Goal: Information Seeking & Learning: Learn about a topic

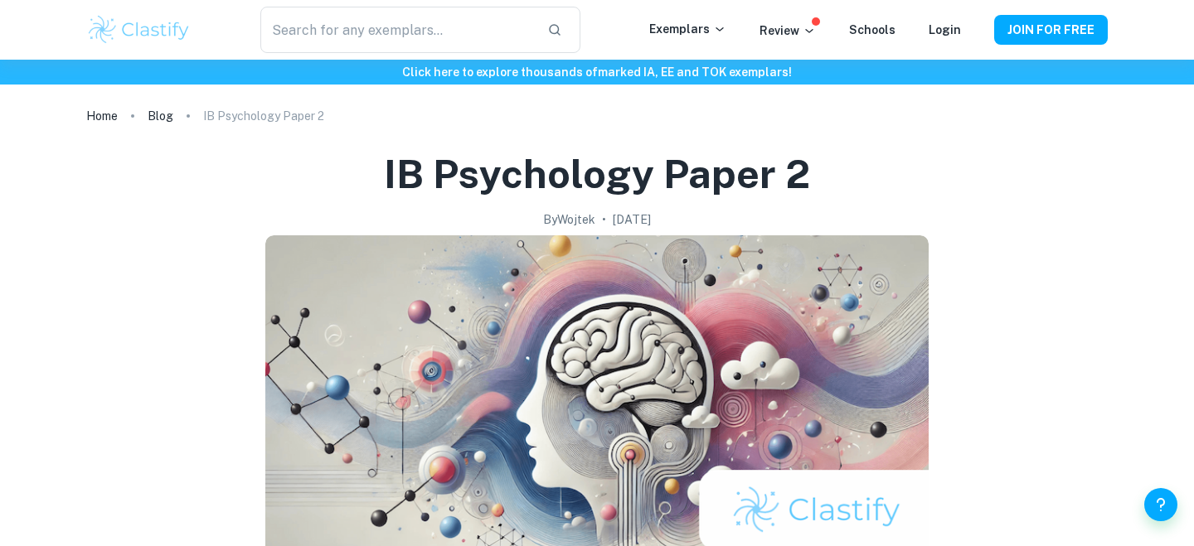
scroll to position [749, 0]
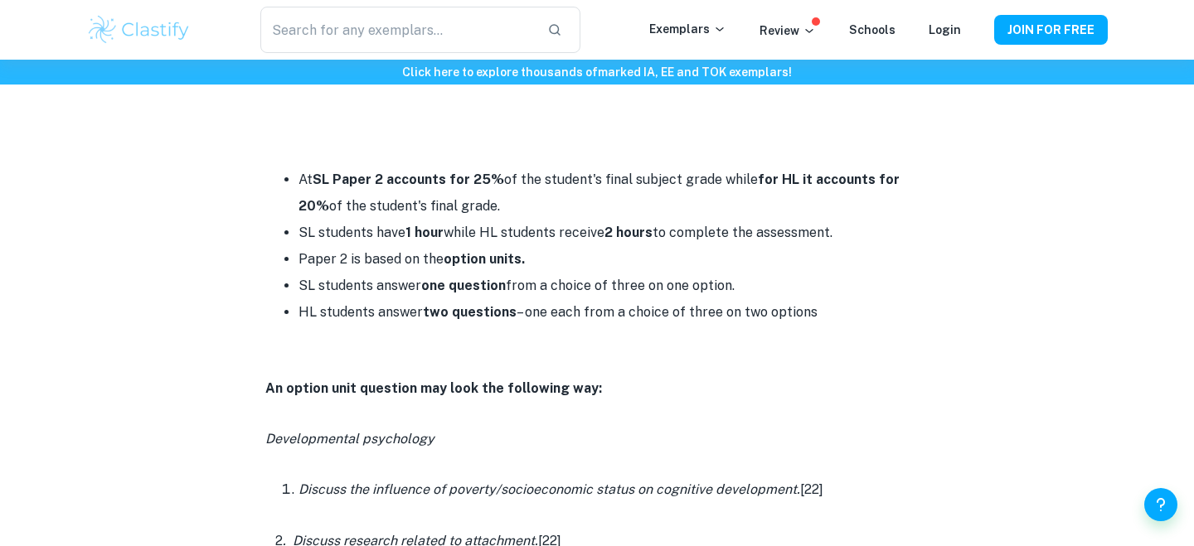
click at [463, 242] on li "SL students have 1 hour while HL students receive 2 hours to complete the asses…" at bounding box center [613, 233] width 630 height 27
click at [476, 235] on li "SL students have 1 hour while HL students receive 2 hours to complete the asses…" at bounding box center [613, 233] width 630 height 27
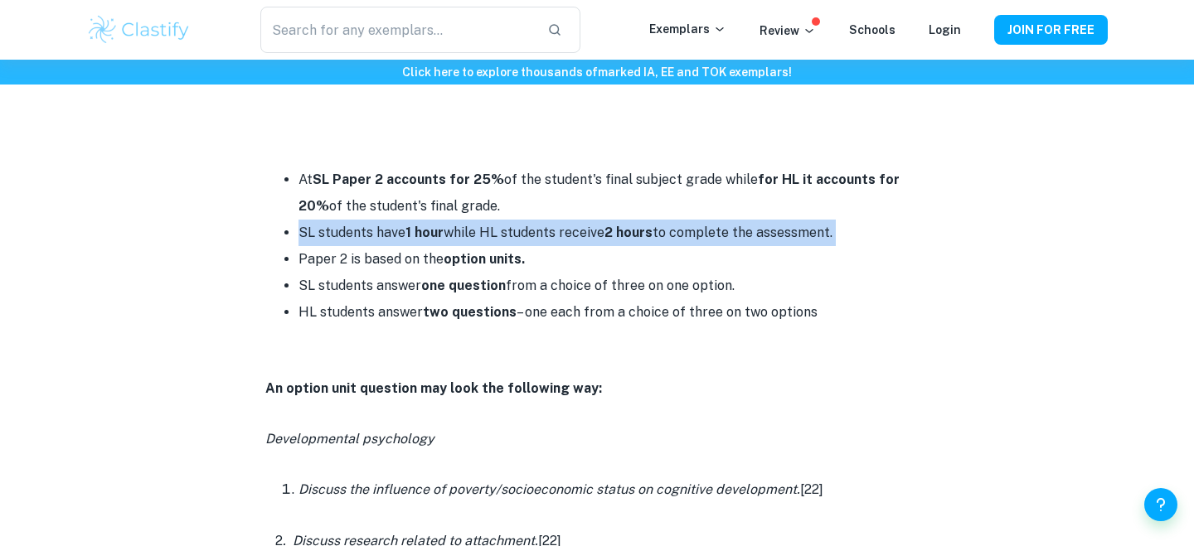
click at [484, 239] on li "SL students have 1 hour while HL students receive 2 hours to complete the asses…" at bounding box center [613, 233] width 630 height 27
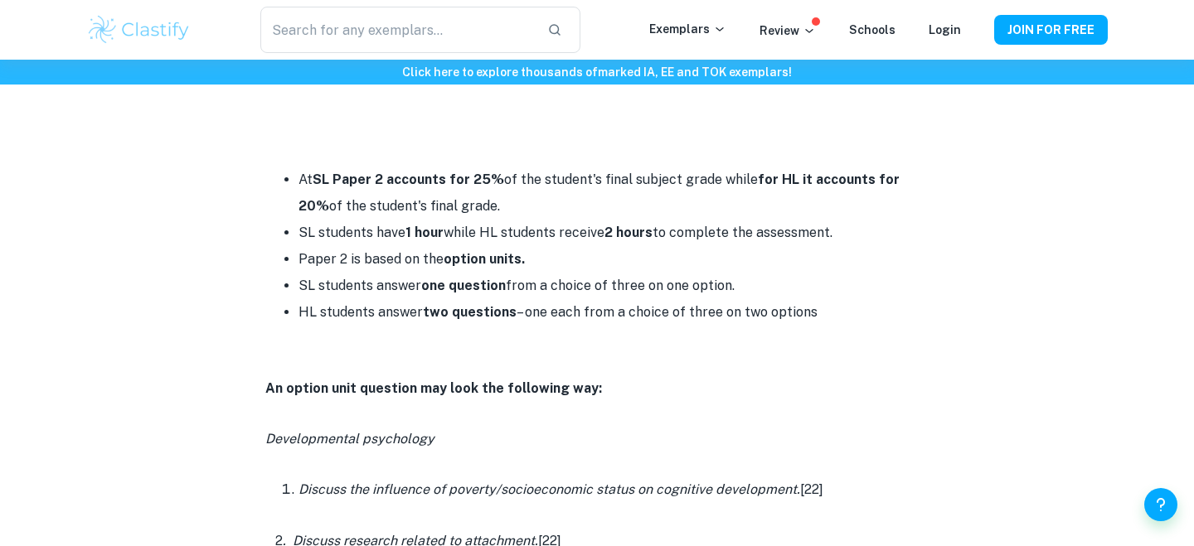
click at [484, 239] on li "SL students have 1 hour while HL students receive 2 hours to complete the asses…" at bounding box center [613, 233] width 630 height 27
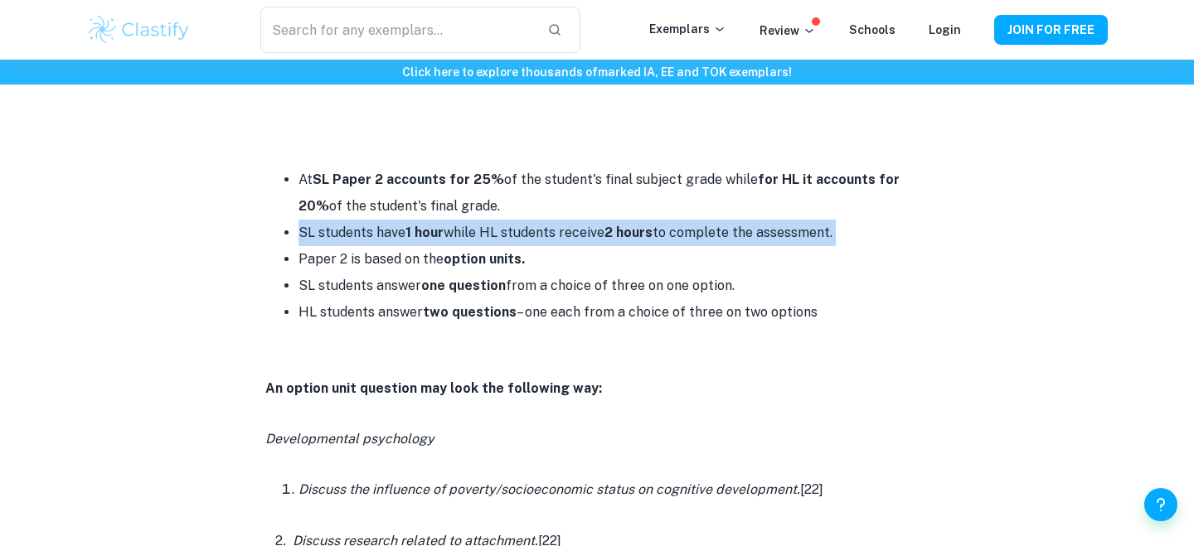
click at [484, 246] on li "Paper 2 is based on the option units." at bounding box center [613, 259] width 630 height 27
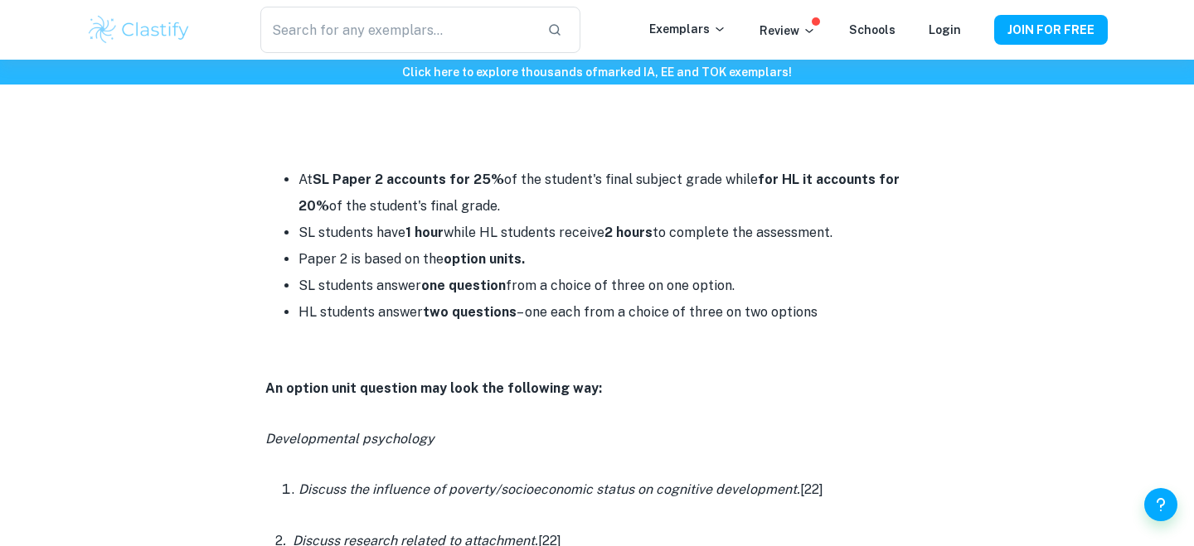
click at [484, 264] on strong "option units." at bounding box center [484, 259] width 81 height 16
click at [485, 274] on li "SL students answer one question from a choice of three on one option." at bounding box center [613, 286] width 630 height 27
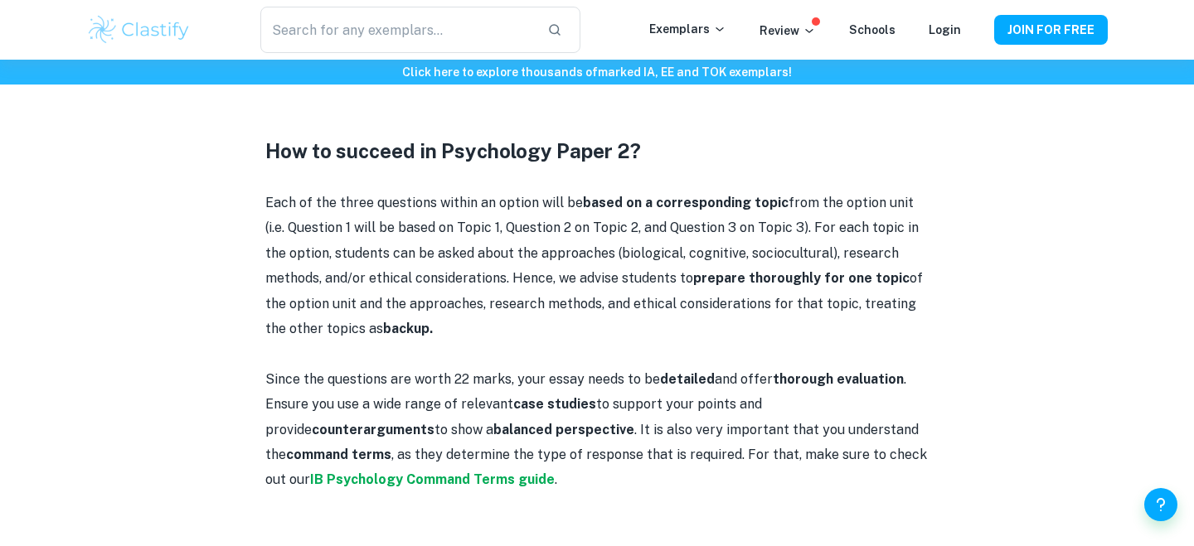
scroll to position [1272, 0]
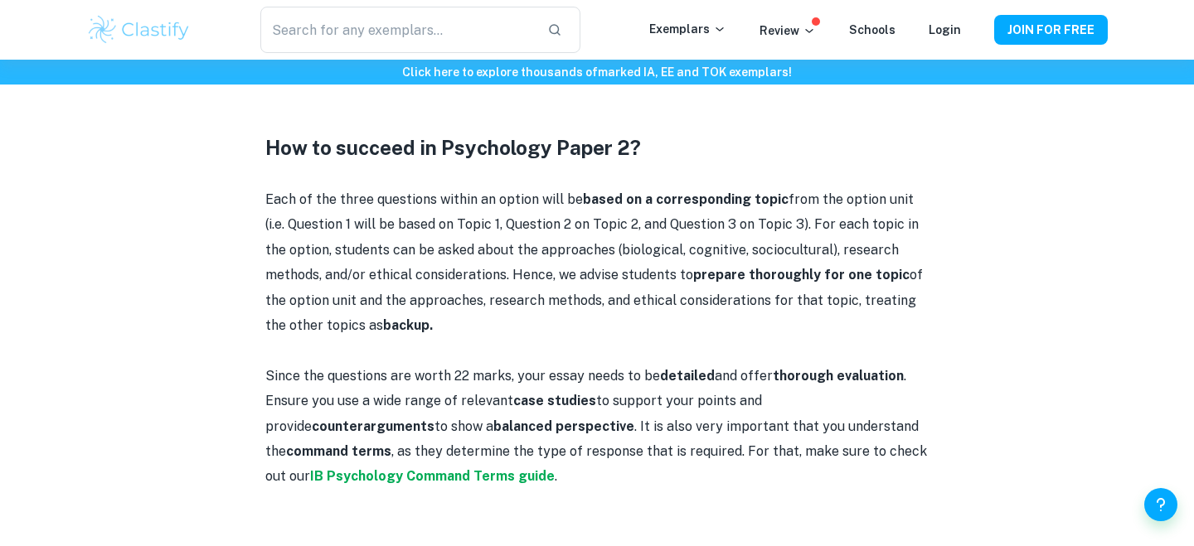
click at [487, 286] on p "Each of the three questions within an option will be based on a corresponding t…" at bounding box center [596, 262] width 663 height 151
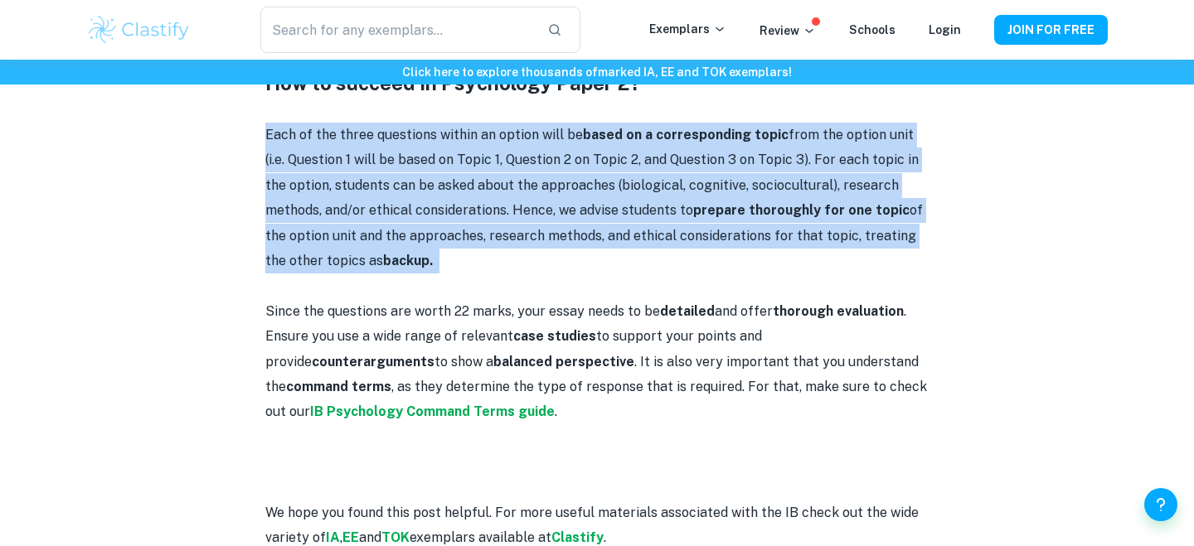
scroll to position [1354, 0]
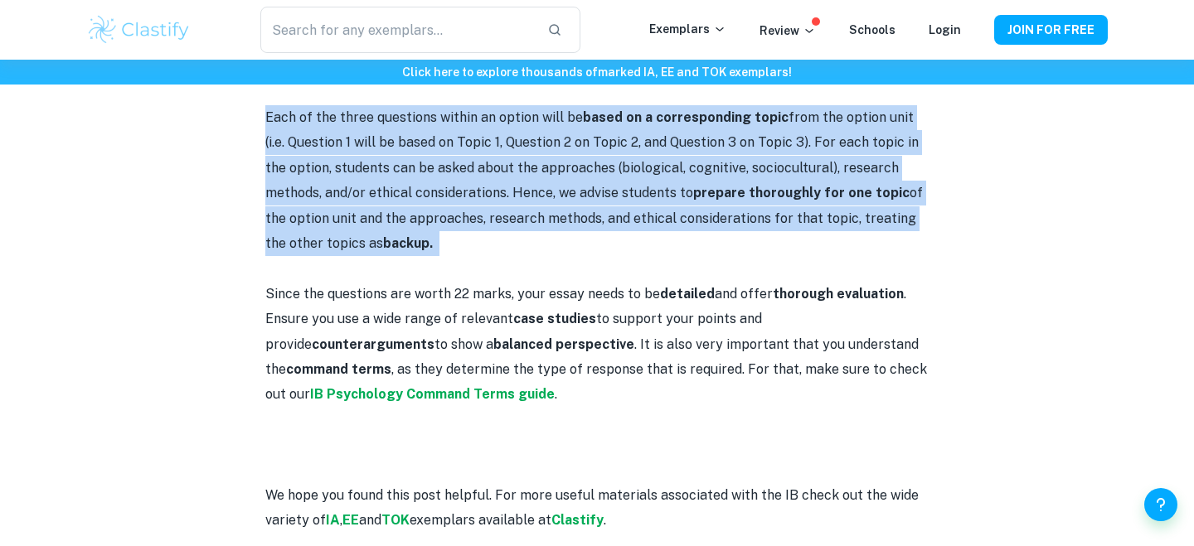
click at [487, 288] on p "Since the questions are worth 22 marks, your essay needs to be detailed and off…" at bounding box center [596, 345] width 663 height 126
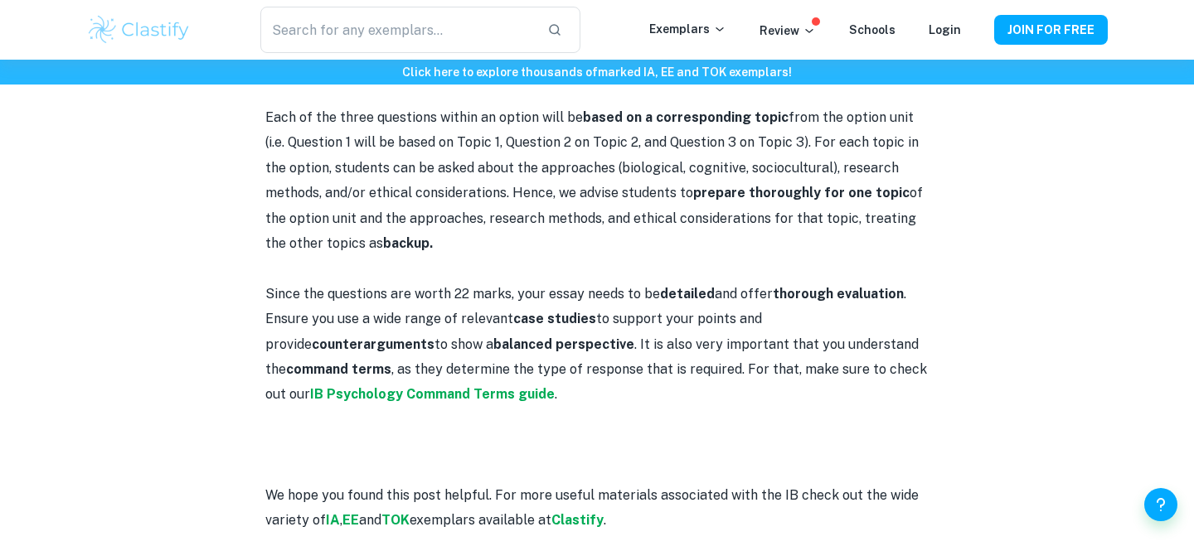
click at [487, 288] on p "Since the questions are worth 22 marks, your essay needs to be detailed and off…" at bounding box center [596, 345] width 663 height 126
click at [497, 301] on p "Since the questions are worth 22 marks, your essay needs to be detailed and off…" at bounding box center [596, 345] width 663 height 126
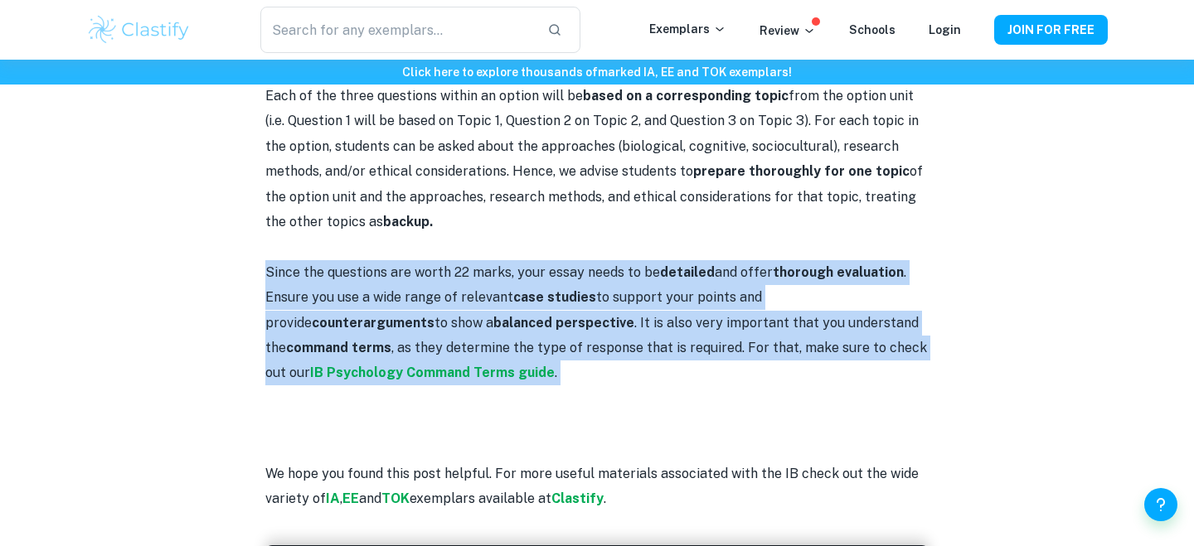
scroll to position [1380, 0]
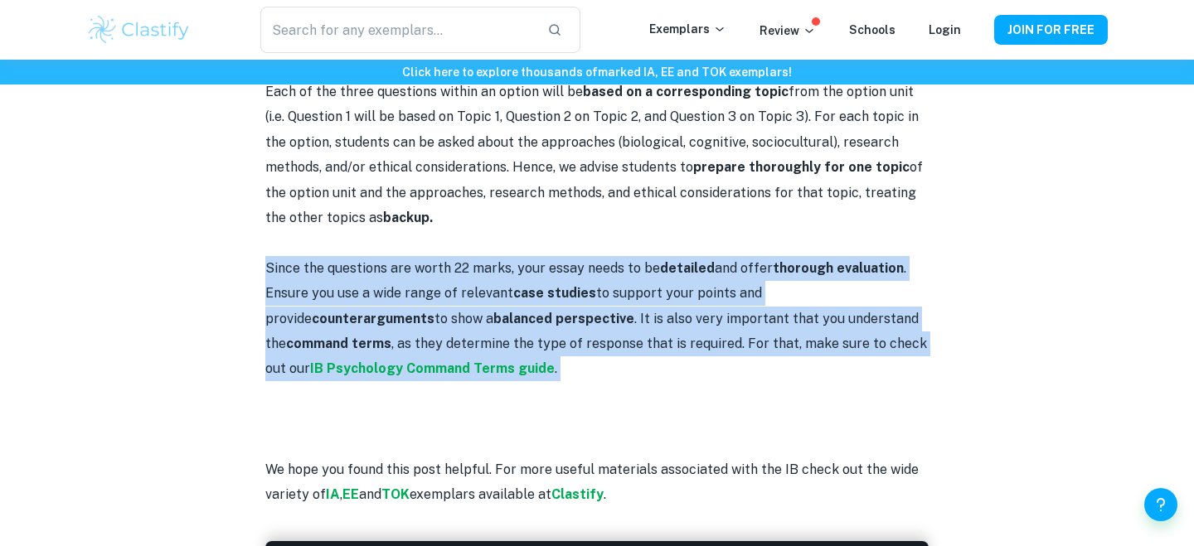
click at [497, 301] on p "Since the questions are worth 22 marks, your essay needs to be detailed and off…" at bounding box center [596, 319] width 663 height 126
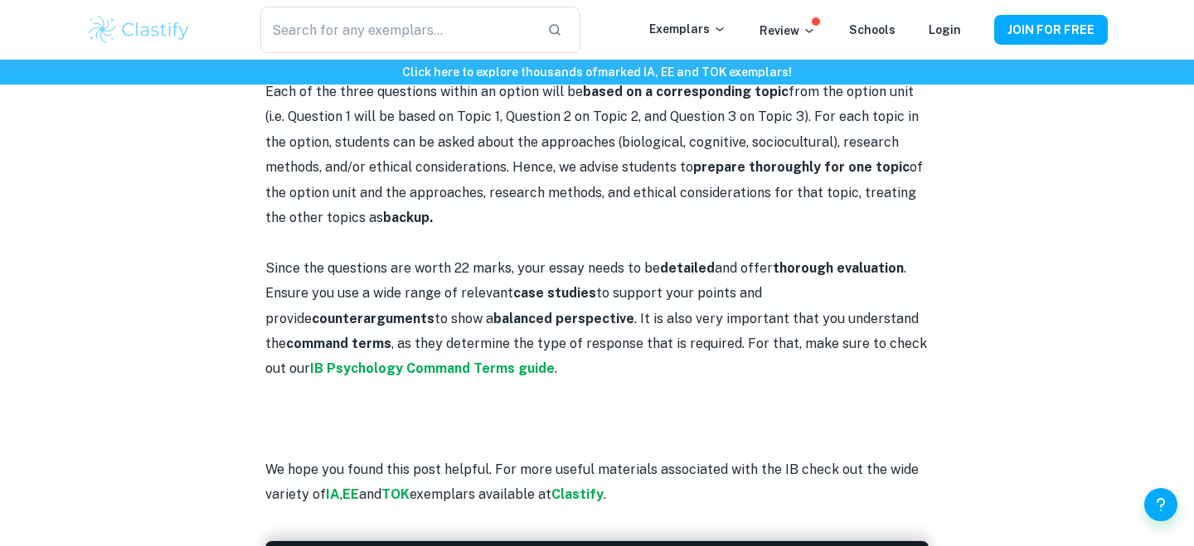
click at [497, 301] on p "Since the questions are worth 22 marks, your essay needs to be detailed and off…" at bounding box center [596, 319] width 663 height 126
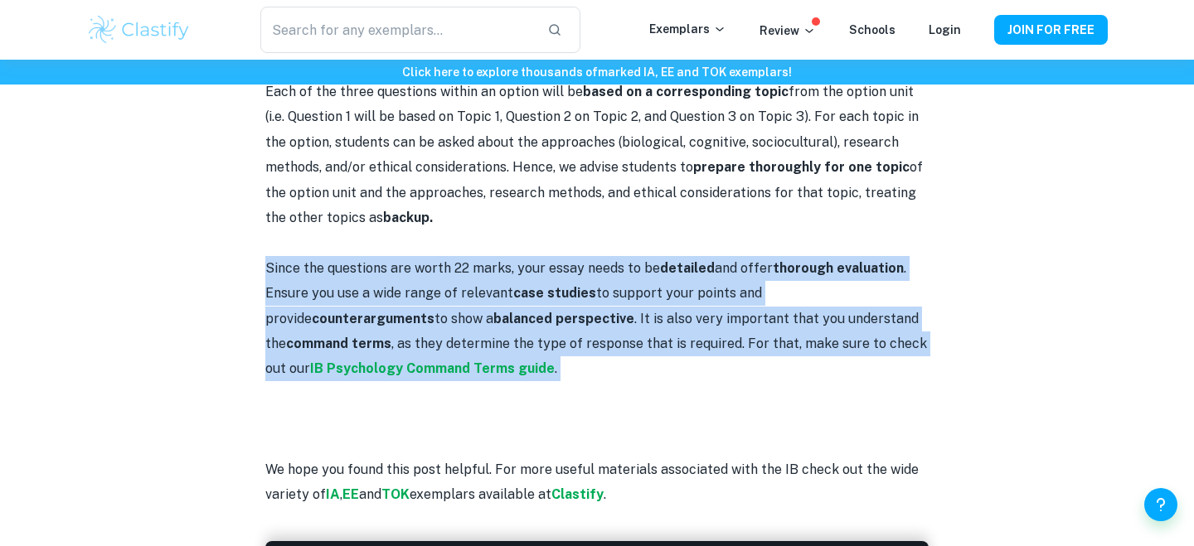
click at [521, 303] on p "Since the questions are worth 22 marks, your essay needs to be detailed and off…" at bounding box center [596, 319] width 663 height 126
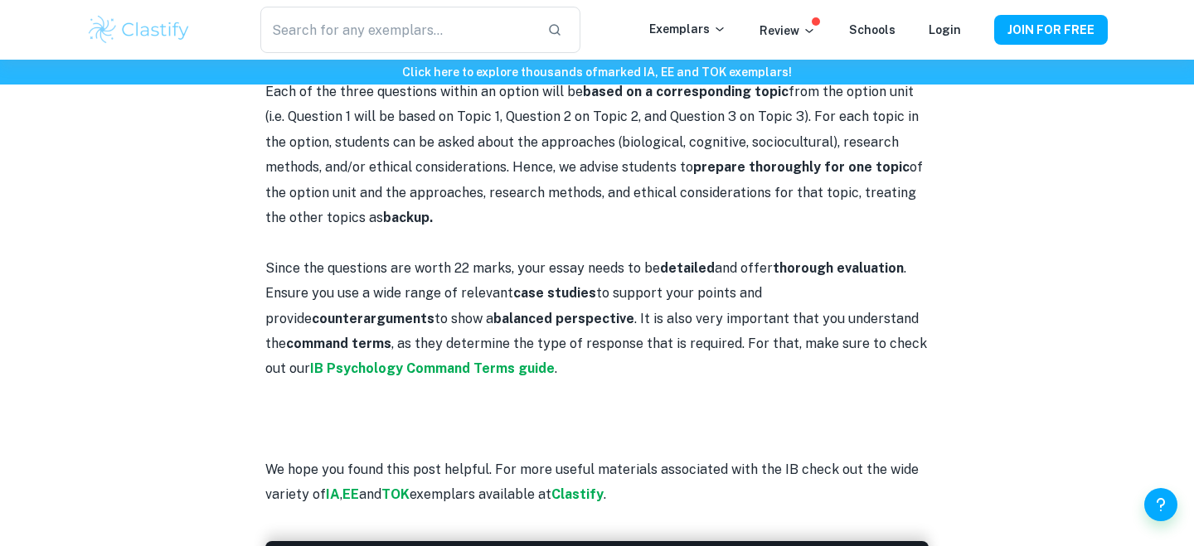
click at [524, 299] on strong "case studies" at bounding box center [554, 293] width 83 height 16
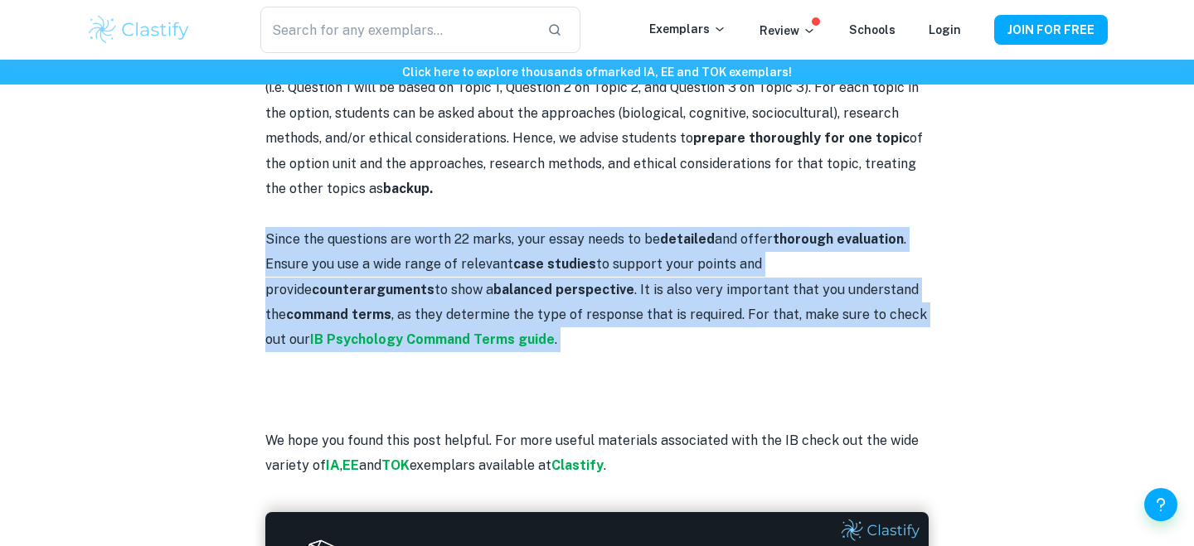
scroll to position [1414, 0]
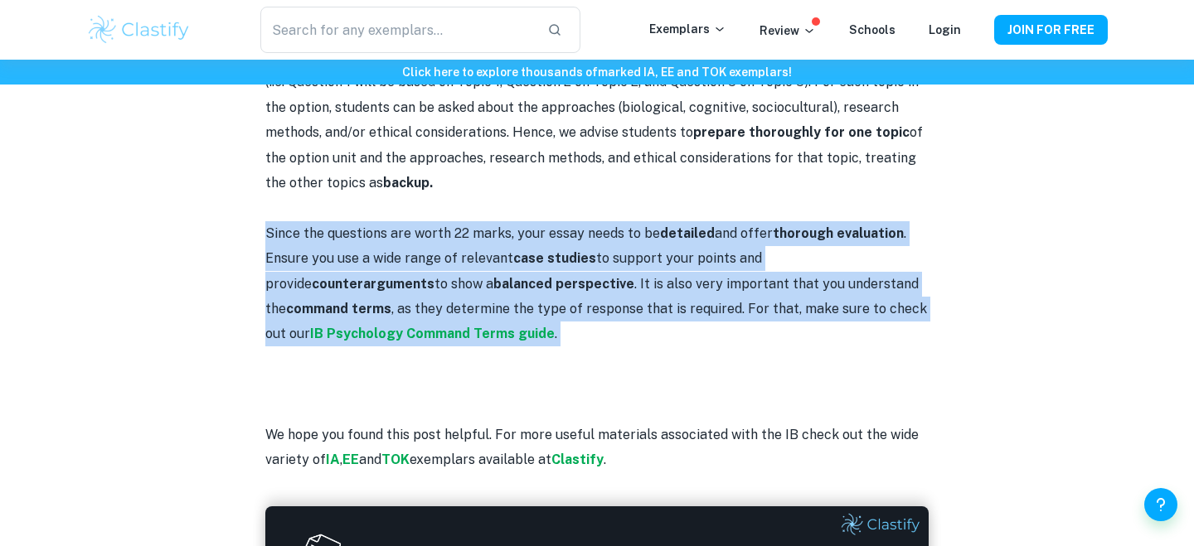
click at [524, 299] on p "Since the questions are worth 22 marks, your essay needs to be detailed and off…" at bounding box center [596, 284] width 663 height 126
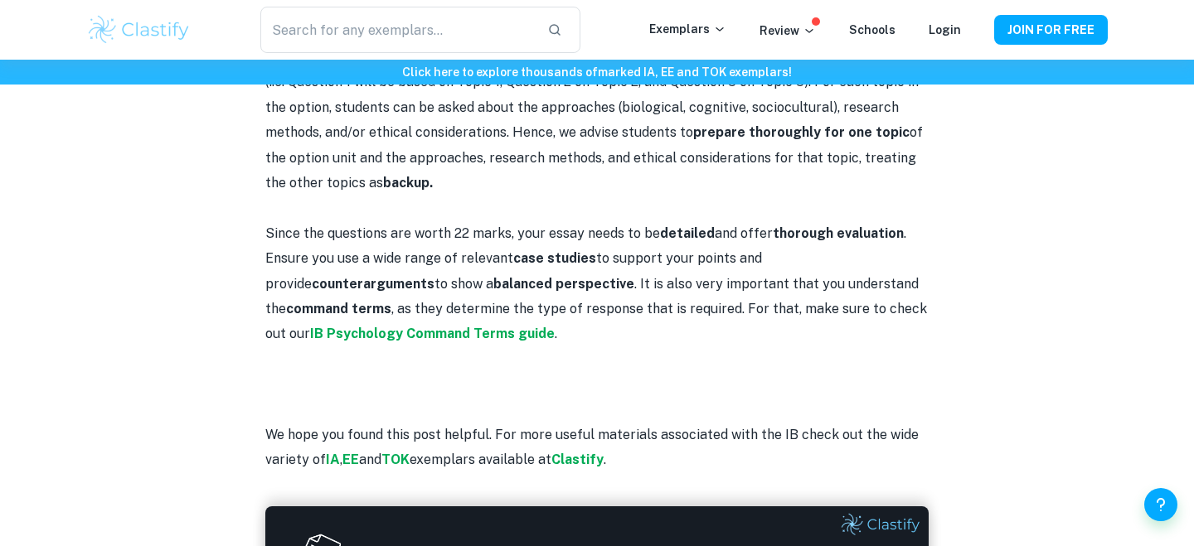
click at [524, 299] on p "Since the questions are worth 22 marks, your essay needs to be detailed and off…" at bounding box center [596, 284] width 663 height 126
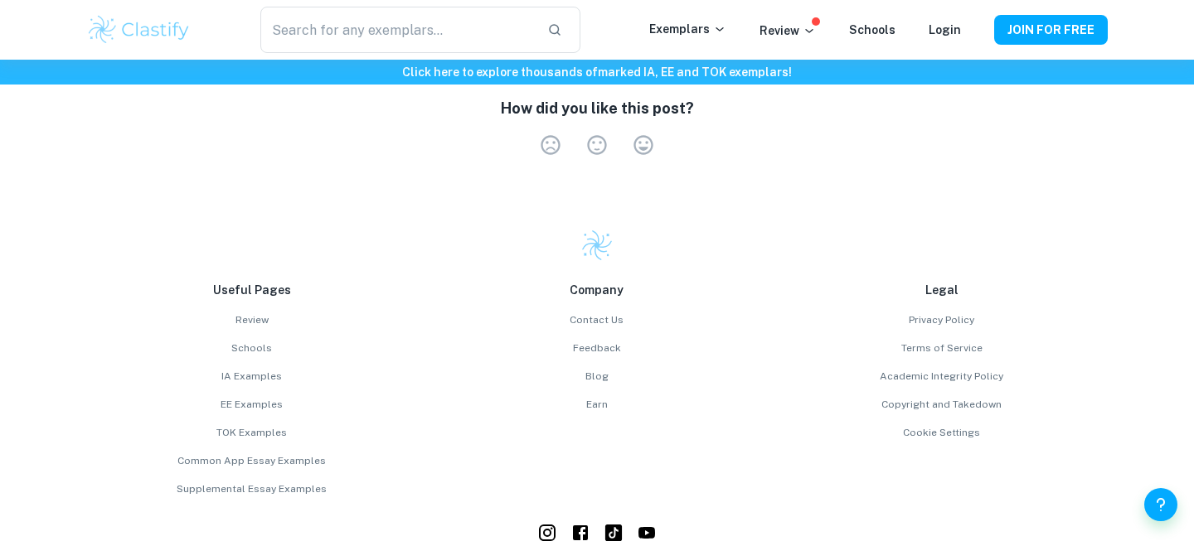
scroll to position [2009, 0]
